Goal: Find specific page/section: Find specific page/section

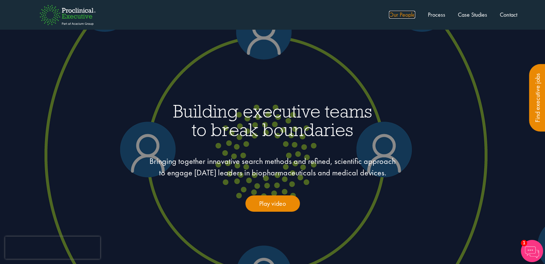
click at [409, 17] on link "Our People" at bounding box center [402, 15] width 26 height 8
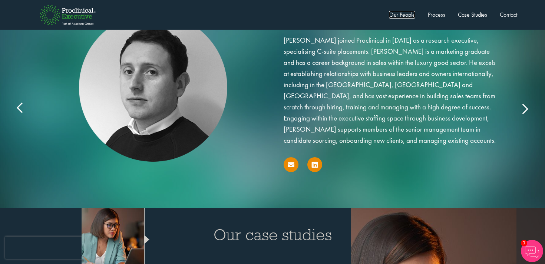
scroll to position [1230, 0]
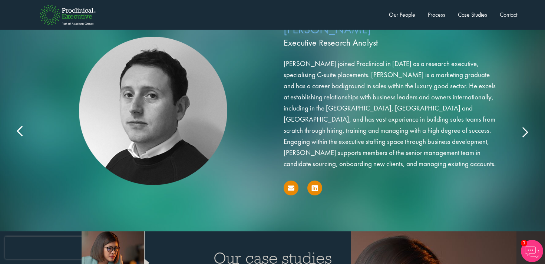
click at [527, 123] on div "[PERSON_NAME] Executive Research Analyst [PERSON_NAME] joined Proclinical in [D…" at bounding box center [272, 118] width 519 height 203
click at [524, 132] on icon at bounding box center [524, 132] width 0 height 0
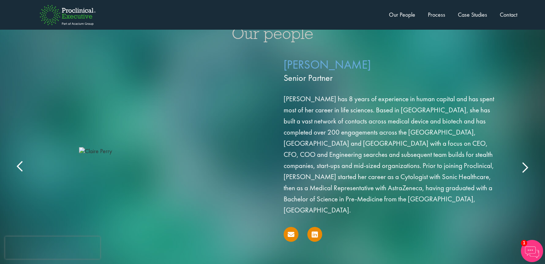
scroll to position [1174, 0]
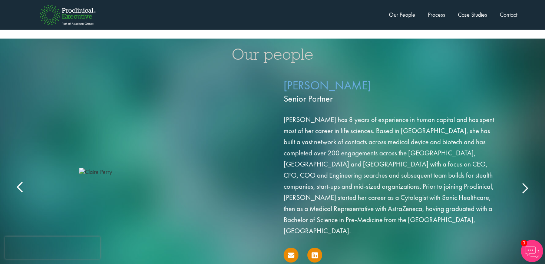
click at [524, 188] on icon at bounding box center [524, 188] width 0 height 0
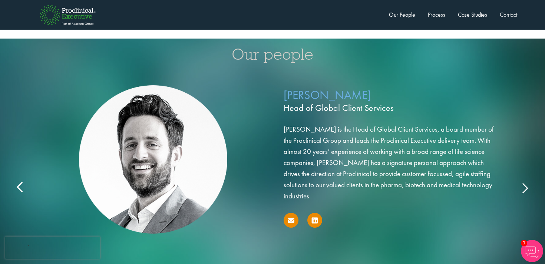
click at [524, 188] on icon at bounding box center [524, 188] width 0 height 0
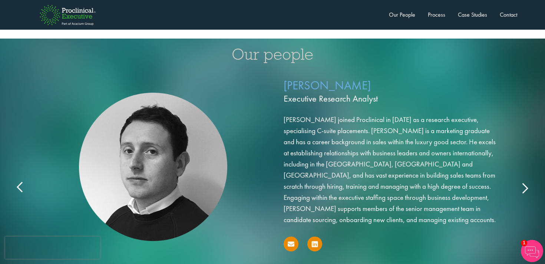
click at [524, 188] on icon at bounding box center [524, 188] width 0 height 0
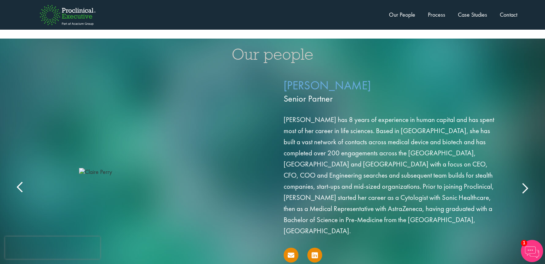
click at [524, 188] on icon at bounding box center [524, 188] width 0 height 0
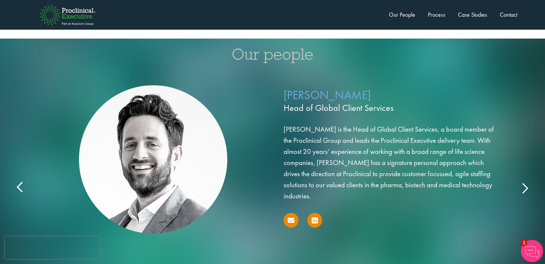
click at [524, 188] on icon at bounding box center [524, 188] width 0 height 0
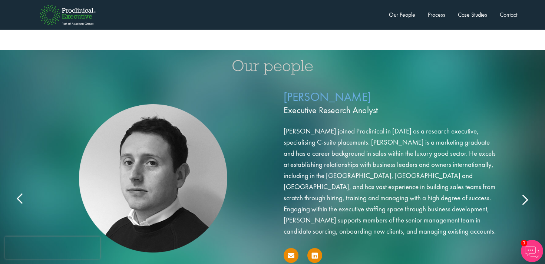
scroll to position [1165, 0]
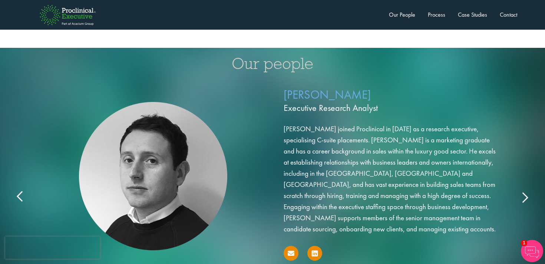
click at [524, 197] on icon at bounding box center [524, 197] width 0 height 0
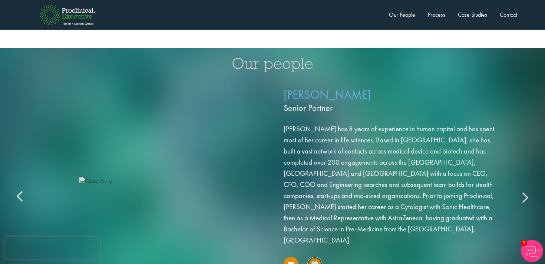
click at [317, 261] on icon at bounding box center [315, 264] width 6 height 7
click at [524, 197] on icon at bounding box center [524, 197] width 0 height 0
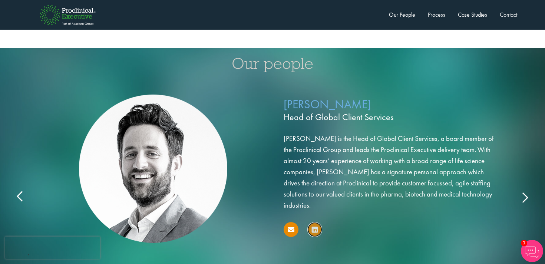
click at [315, 226] on icon at bounding box center [315, 229] width 6 height 7
